Goal: Task Accomplishment & Management: Complete application form

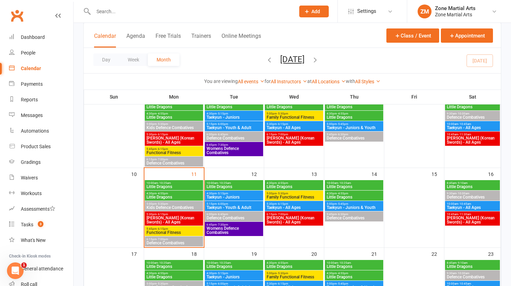
click at [166, 196] on span "Little Dragons" at bounding box center [174, 197] width 56 height 4
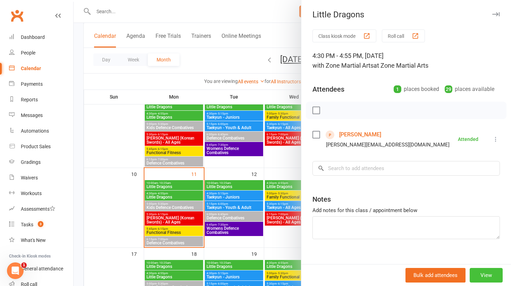
click at [485, 276] on button "View" at bounding box center [485, 275] width 33 height 15
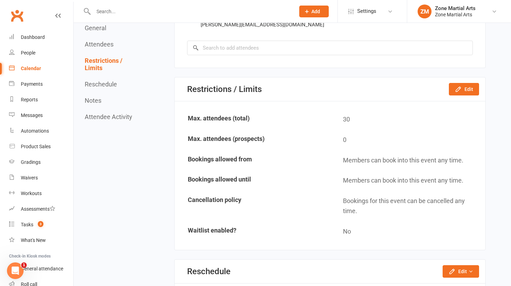
scroll to position [416, 0]
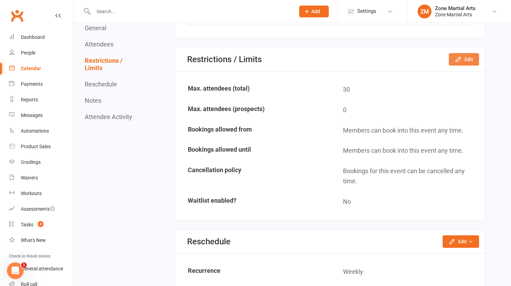
click at [470, 61] on button "Edit" at bounding box center [464, 59] width 30 height 12
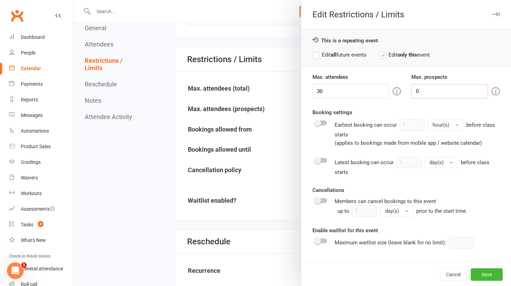
drag, startPoint x: 421, startPoint y: 93, endPoint x: 400, endPoint y: 92, distance: 21.9
click at [400, 92] on div "Max. attendees 30 Max. prospects 0" at bounding box center [406, 86] width 198 height 26
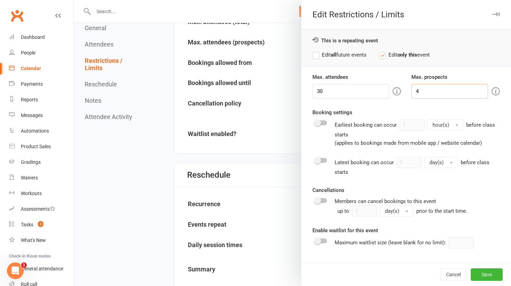
scroll to position [520, 0]
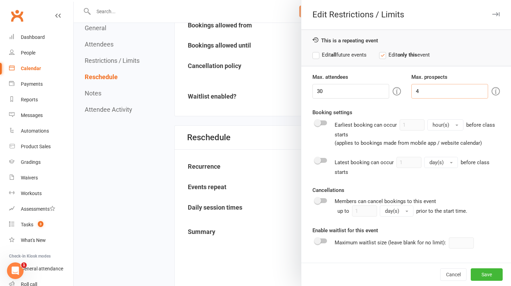
type input "4"
drag, startPoint x: 311, startPoint y: 56, endPoint x: 436, endPoint y: 122, distance: 141.7
click at [312, 56] on label "Edit all future events" at bounding box center [339, 55] width 54 height 8
click at [479, 277] on button "Save" at bounding box center [486, 274] width 32 height 12
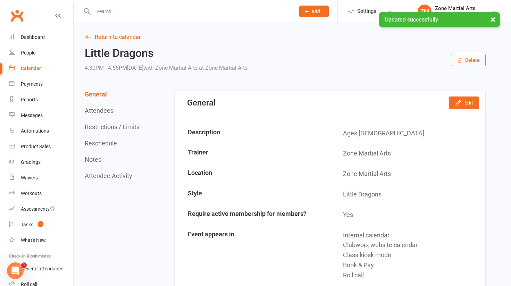
scroll to position [0, 0]
click at [37, 37] on div "Dashboard" at bounding box center [33, 37] width 24 height 6
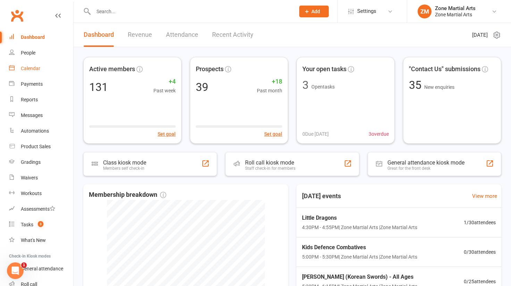
click at [22, 67] on div "Calendar" at bounding box center [30, 69] width 19 height 6
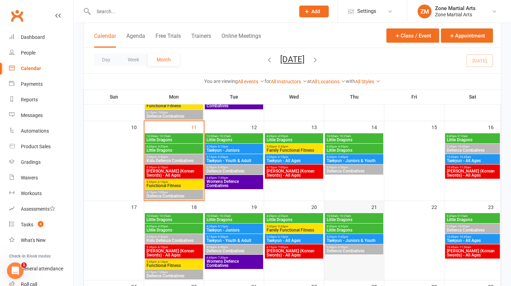
scroll to position [173, 0]
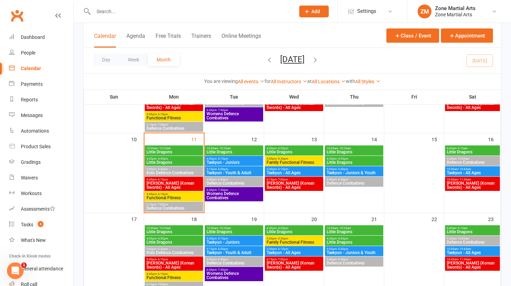
click at [344, 163] on span "Little Dragons" at bounding box center [354, 162] width 56 height 4
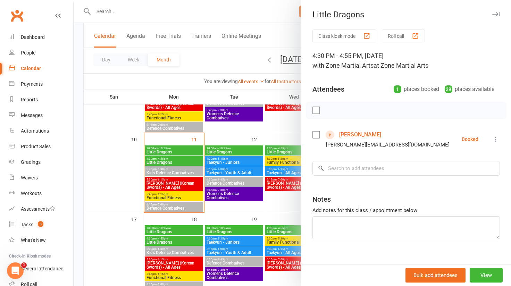
click at [79, 70] on div at bounding box center [292, 143] width 437 height 286
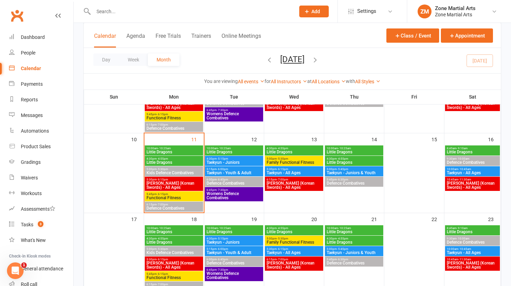
click at [311, 13] on span "Add" at bounding box center [315, 12] width 9 height 6
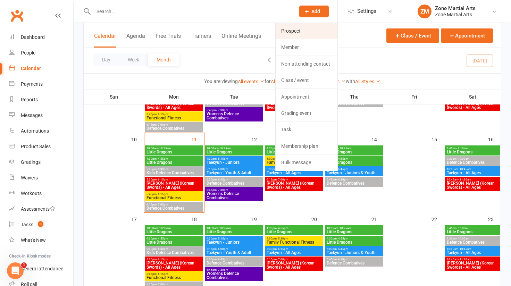
click at [299, 31] on link "Prospect" at bounding box center [306, 31] width 62 height 16
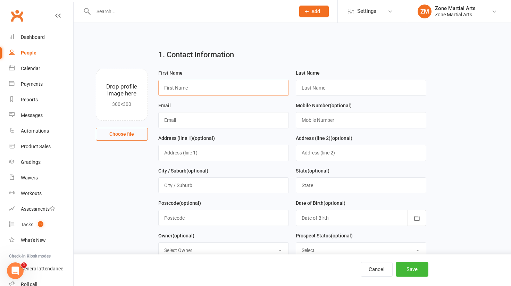
click at [176, 84] on input "text" at bounding box center [223, 88] width 130 height 16
type input "[PERSON_NAME]"
type input "[EMAIL_ADDRESS][DOMAIN_NAME]"
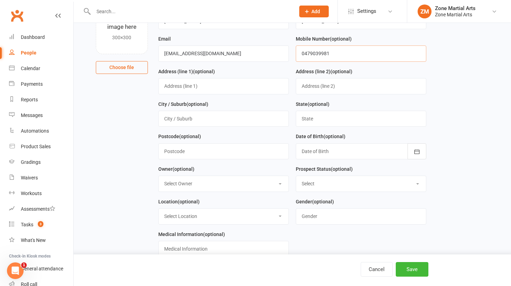
scroll to position [69, 0]
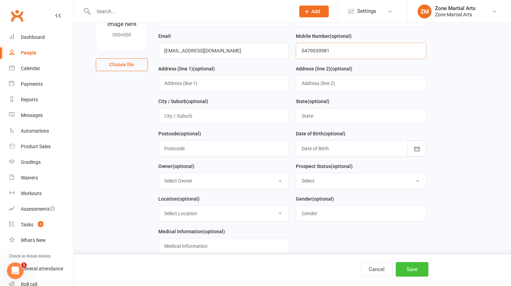
type input "0479039981"
click at [403, 267] on button "Save" at bounding box center [411, 269] width 33 height 15
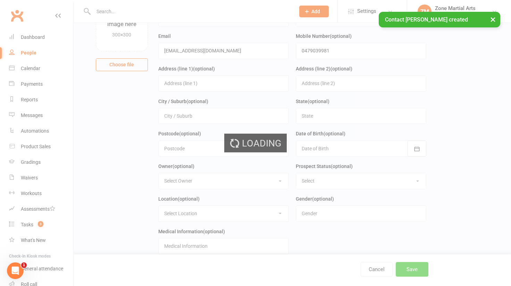
scroll to position [0, 0]
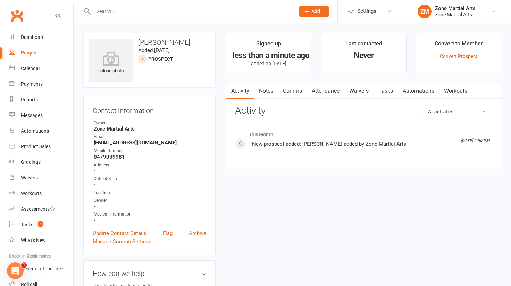
click at [330, 91] on link "Attendance" at bounding box center [325, 91] width 37 height 16
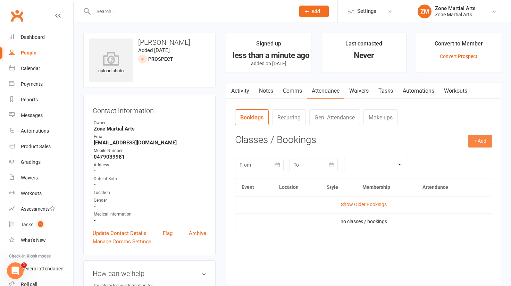
click at [480, 136] on button "+ Add" at bounding box center [480, 141] width 24 height 12
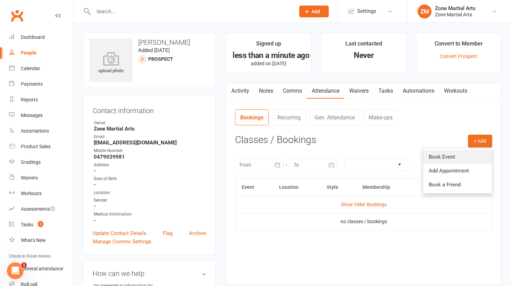
click at [445, 159] on link "Book Event" at bounding box center [457, 157] width 69 height 14
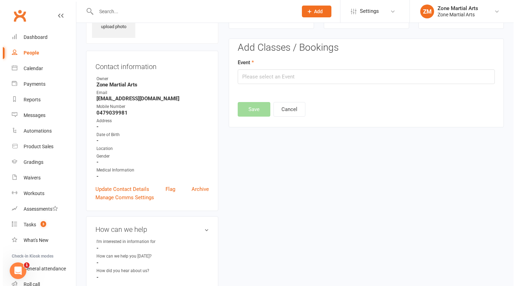
scroll to position [48, 0]
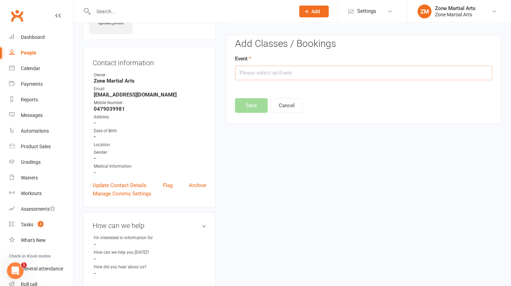
click at [345, 75] on input "text" at bounding box center [363, 73] width 257 height 15
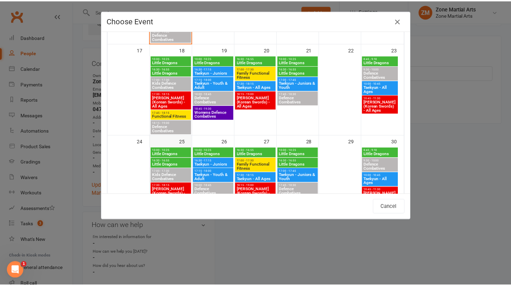
scroll to position [312, 0]
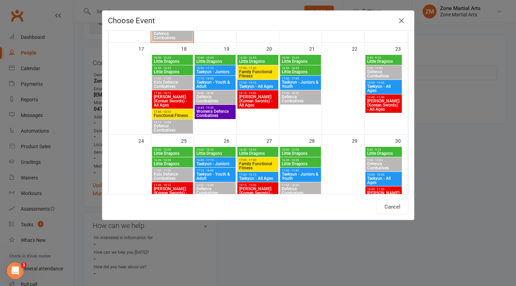
click at [168, 72] on span "Little Dragons" at bounding box center [172, 72] width 38 height 4
type input "Little Dragons - [DATE] 4:30:00 PM"
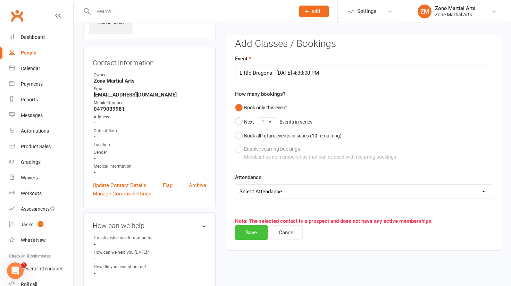
click at [254, 230] on button "Save" at bounding box center [251, 232] width 33 height 15
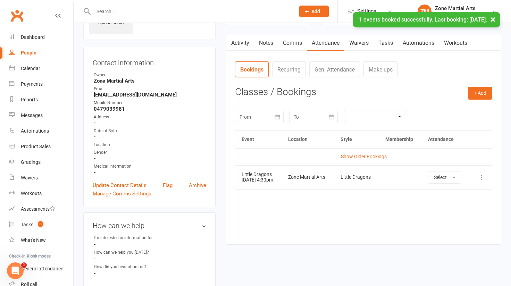
click at [121, 11] on input "text" at bounding box center [190, 12] width 199 height 10
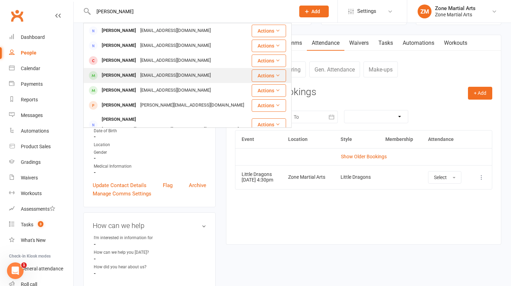
type input "[PERSON_NAME]"
click at [116, 75] on div "[PERSON_NAME]" at bounding box center [119, 75] width 39 height 10
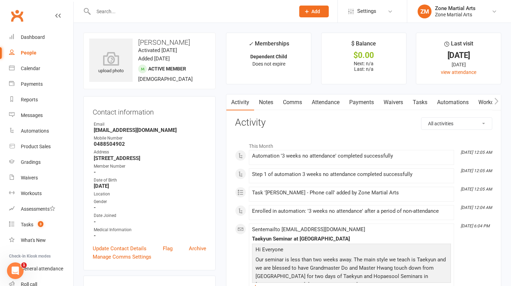
click at [134, 12] on input "text" at bounding box center [190, 12] width 199 height 10
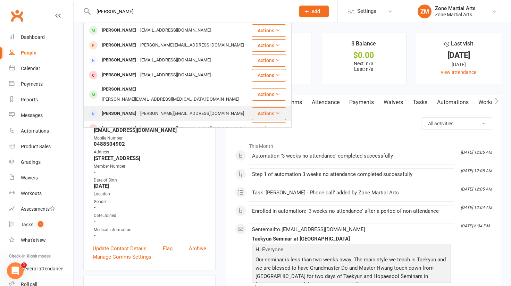
scroll to position [35, 0]
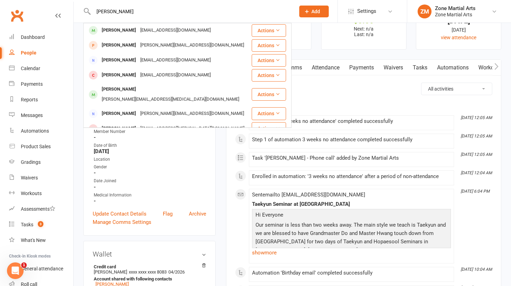
type input "[PERSON_NAME]"
click at [379, 116] on li "[DATE] 12:05 AM Automation '3 weeks no attendance' completed successfully" at bounding box center [351, 122] width 205 height 15
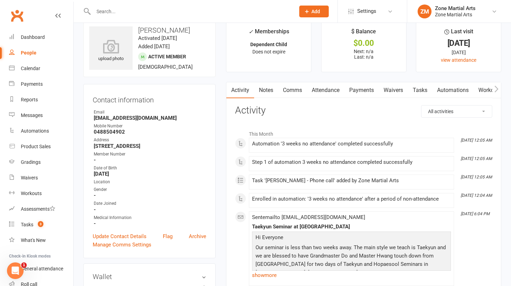
scroll to position [0, 0]
